Goal: Information Seeking & Learning: Check status

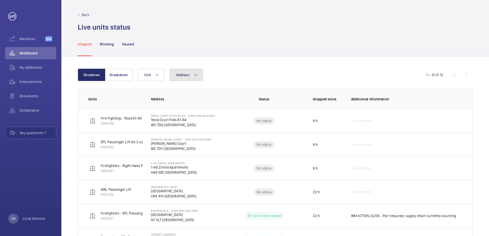
drag, startPoint x: 191, startPoint y: 75, endPoint x: 204, endPoint y: 81, distance: 14.6
click at [193, 78] on button "Address" at bounding box center [187, 75] width 34 height 12
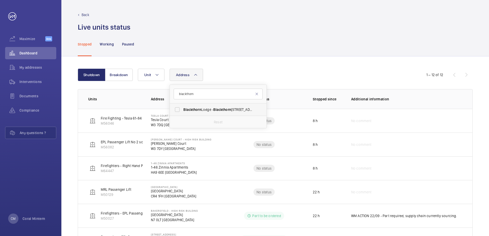
type input "blackthorn"
click at [198, 112] on span "Blackthorn" at bounding box center [193, 110] width 18 height 4
click at [182, 112] on input "[STREET_ADDRESS]" at bounding box center [177, 110] width 10 height 10
checkbox input "true"
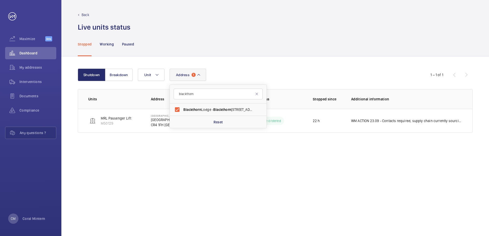
click at [268, 60] on div "Shutdown Breakdown Address [STREET_ADDRESS] Reset Unit 1 – 1 of 1 Units Address…" at bounding box center [275, 147] width 428 height 180
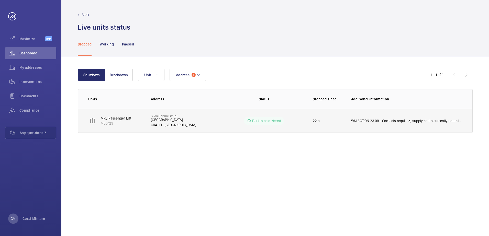
click at [378, 126] on td "WM ACTION 23.09 - Contacts required, supply chain currently sourcing." at bounding box center [408, 121] width 130 height 24
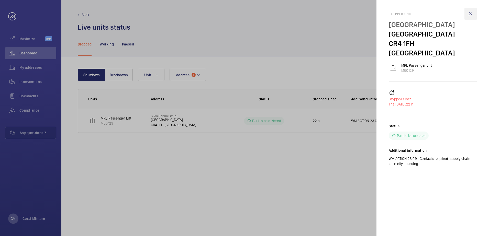
click at [469, 18] on wm-front-icon-button at bounding box center [471, 14] width 12 height 12
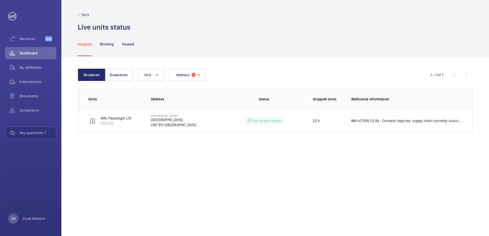
click at [207, 71] on div "Address 1 Unit" at bounding box center [275, 75] width 274 height 12
click at [199, 71] on button "Address 1" at bounding box center [188, 75] width 37 height 12
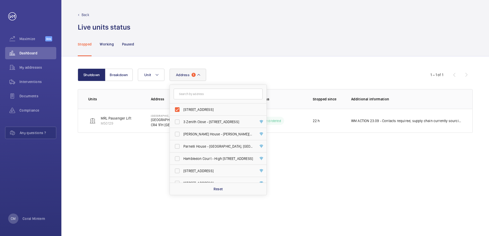
click at [209, 110] on span "[STREET_ADDRESS]" at bounding box center [219, 109] width 70 height 5
click at [182, 110] on input "[STREET_ADDRESS]" at bounding box center [177, 110] width 10 height 10
checkbox input "false"
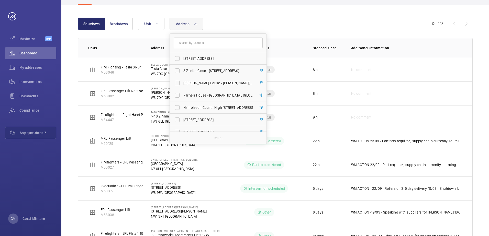
click at [281, 29] on div "Address [GEOGRAPHIC_DATA] - [GEOGRAPHIC_DATA] 3 Zenith Close - [GEOGRAPHIC_DATA…" at bounding box center [275, 24] width 274 height 12
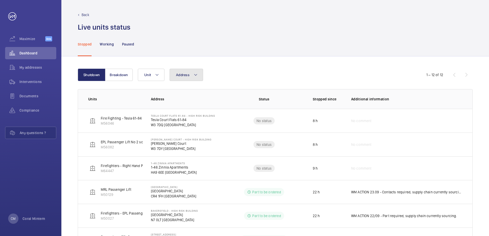
click at [195, 72] on mat-icon at bounding box center [196, 75] width 4 height 6
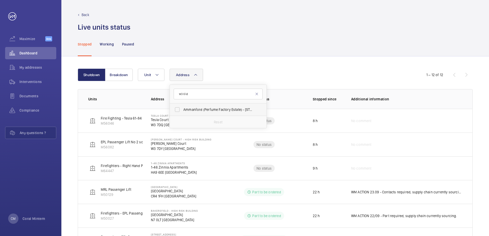
type input "w3 6ld"
click at [233, 111] on span "Ammanford (Perfume Factory Estate) - [STREET_ADDRESS]" at bounding box center [219, 109] width 70 height 5
click at [182, 111] on input "Ammanford (Perfume Factory Estate) - [STREET_ADDRESS]" at bounding box center [177, 110] width 10 height 10
checkbox input "true"
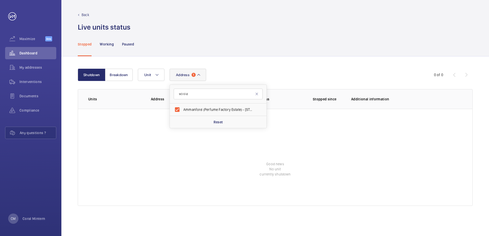
click at [262, 55] on div "Stopped Working Paused" at bounding box center [275, 44] width 395 height 24
drag, startPoint x: 202, startPoint y: 61, endPoint x: 202, endPoint y: 63, distance: 2.8
click at [202, 63] on div "Shutdown Breakdown Address 1 Unit 0 of 0 Units Address Status Stopped since Add…" at bounding box center [275, 147] width 428 height 180
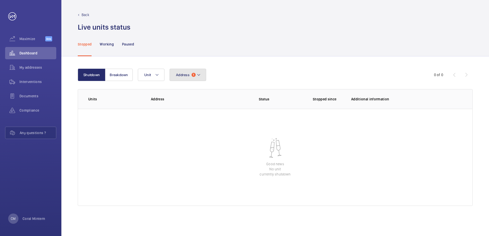
click at [201, 70] on button "Address 1" at bounding box center [188, 75] width 37 height 12
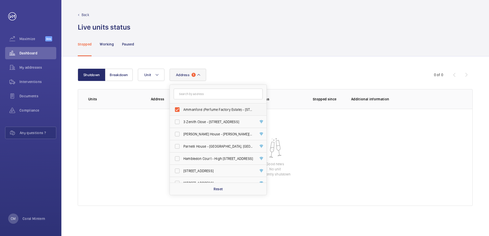
click at [212, 111] on span "Ammanford (Perfume Factory Estate) - [STREET_ADDRESS]" at bounding box center [219, 109] width 70 height 5
click at [182, 111] on input "Ammanford (Perfume Factory Estate) - [STREET_ADDRESS]" at bounding box center [177, 110] width 10 height 10
checkbox input "false"
